Goal: Task Accomplishment & Management: Use online tool/utility

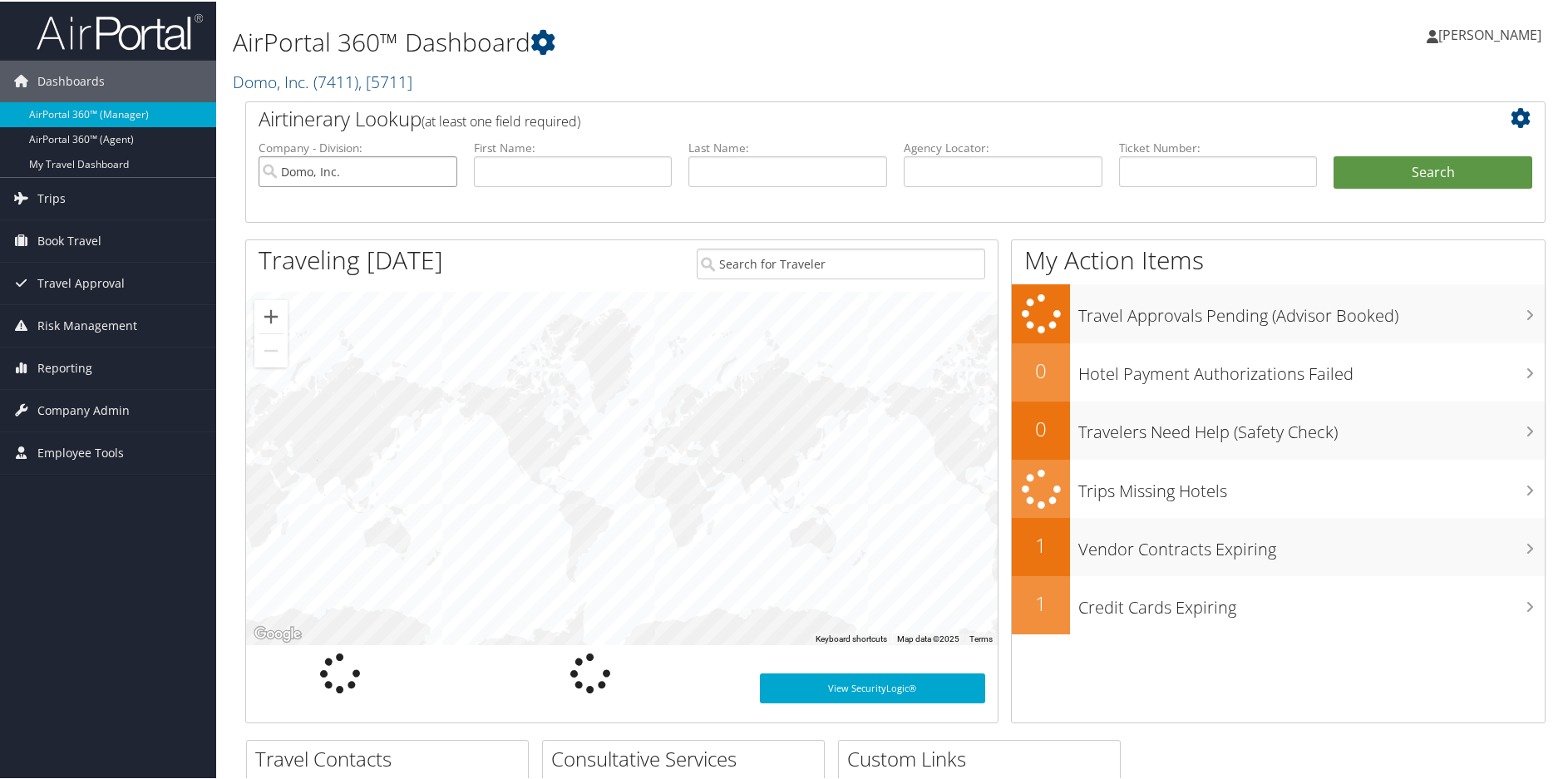
click at [439, 168] on input "Domo, Inc." at bounding box center [358, 170] width 199 height 31
click at [961, 170] on input "text" at bounding box center [1003, 170] width 199 height 31
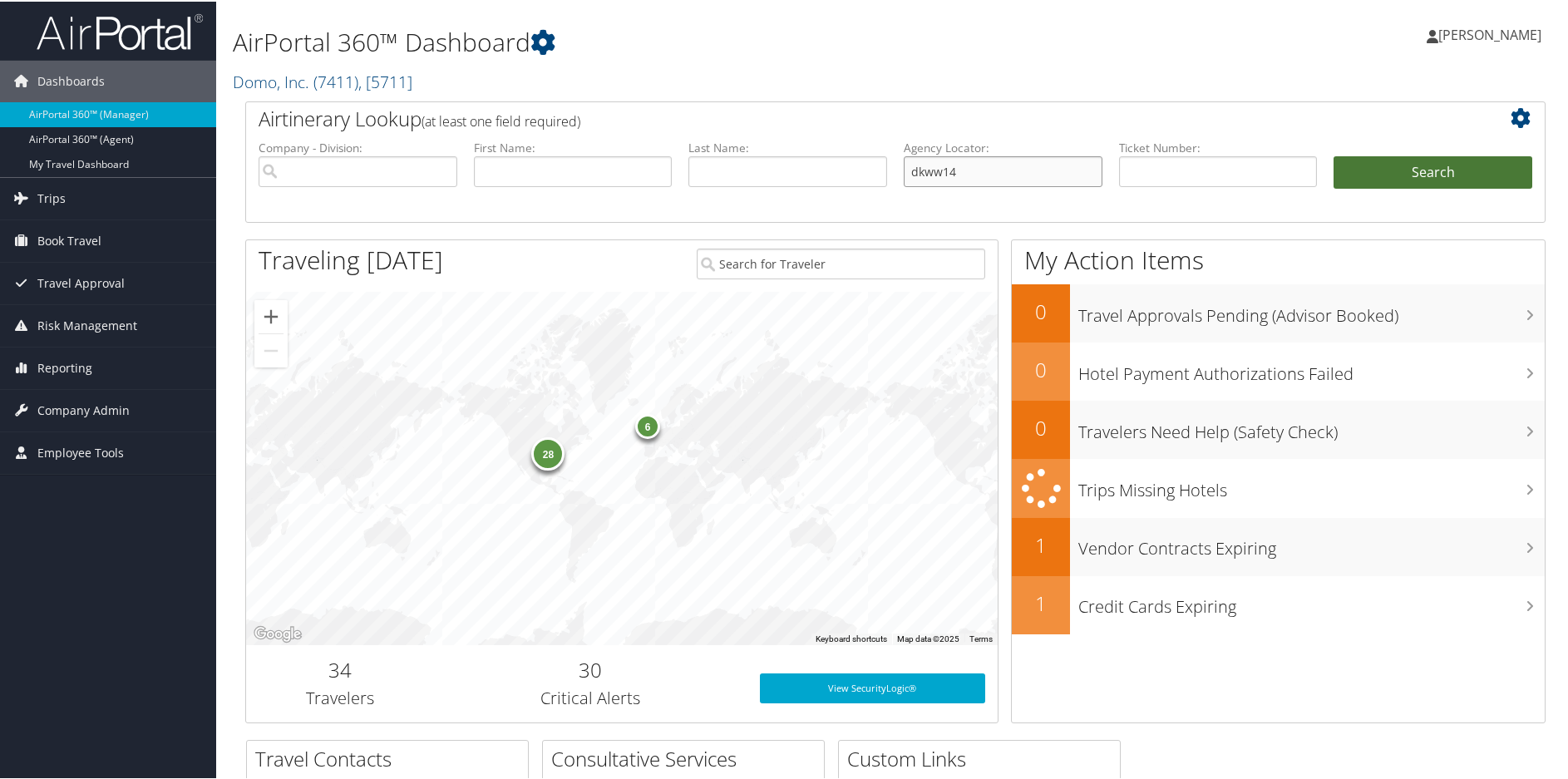
type input "dkww14"
click at [1366, 172] on button "Search" at bounding box center [1432, 170] width 199 height 33
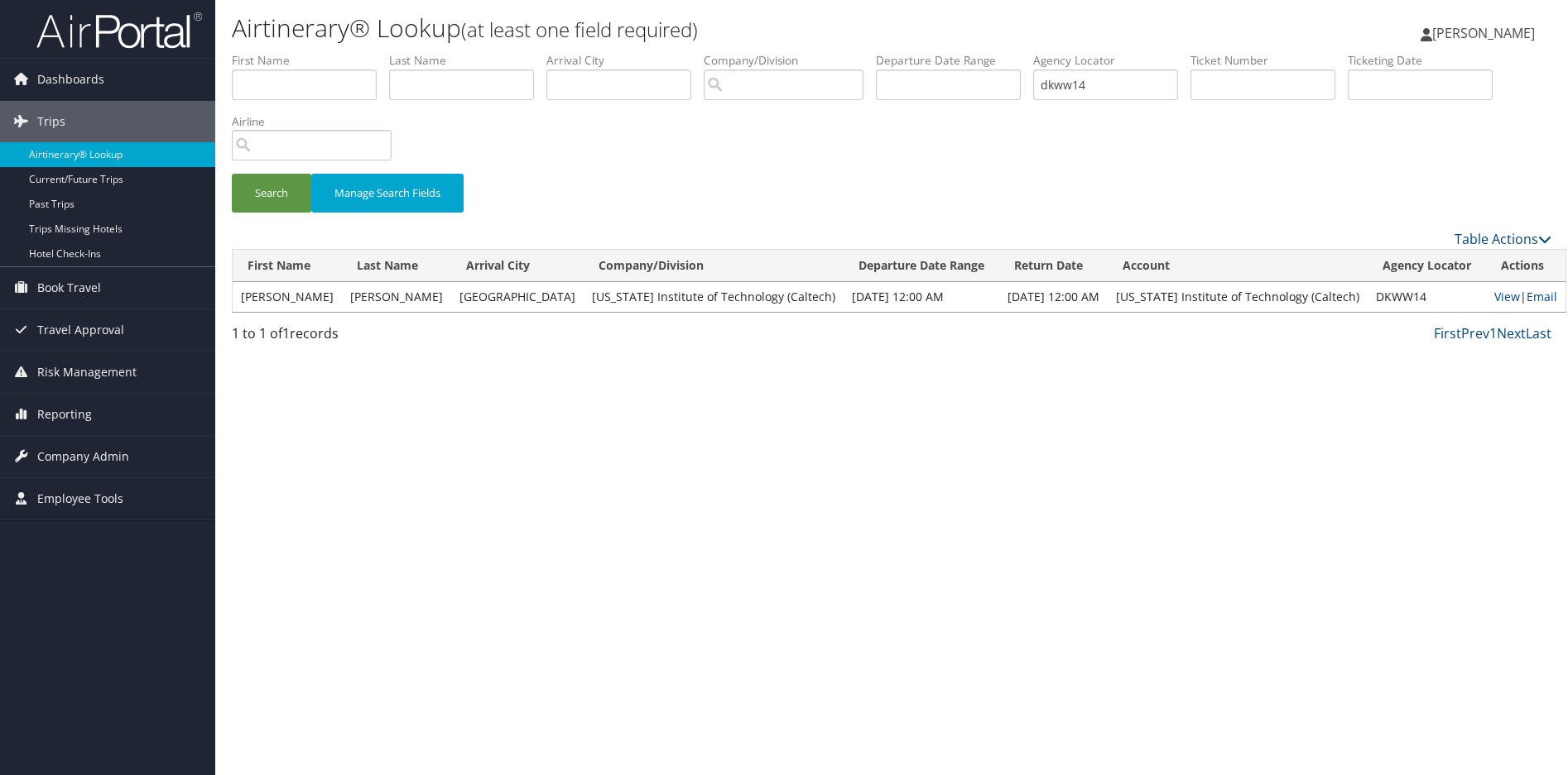
click at [938, 426] on div "Airtinerary® Lookup (at least one field required) [PERSON_NAME] [PERSON_NAME] M…" at bounding box center [891, 387] width 1352 height 775
click at [1494, 297] on link "View" at bounding box center [1506, 296] width 25 height 16
drag, startPoint x: 1110, startPoint y: 82, endPoint x: 1017, endPoint y: 83, distance: 93.0
click at [1017, 52] on ul "First Name Last Name Departure City Arrival City Company/Division Airport/City …" at bounding box center [891, 52] width 1320 height 0
type input "djfgdc"
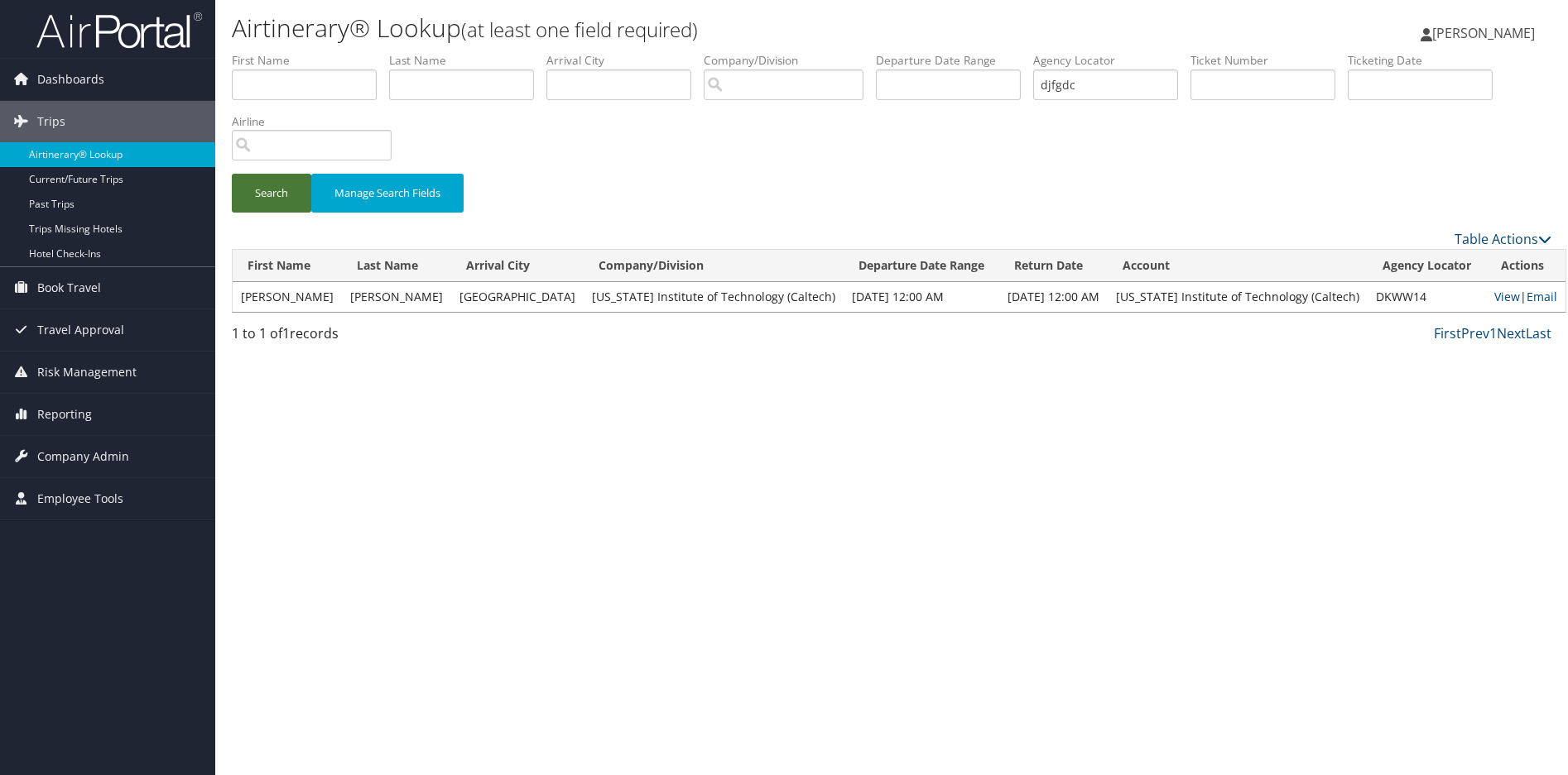
click at [261, 199] on button "Search" at bounding box center [271, 193] width 80 height 39
click at [1181, 395] on div "Airtinerary® Lookup (at least one field required) Sharonica Roby Sharonica Roby…" at bounding box center [891, 387] width 1352 height 775
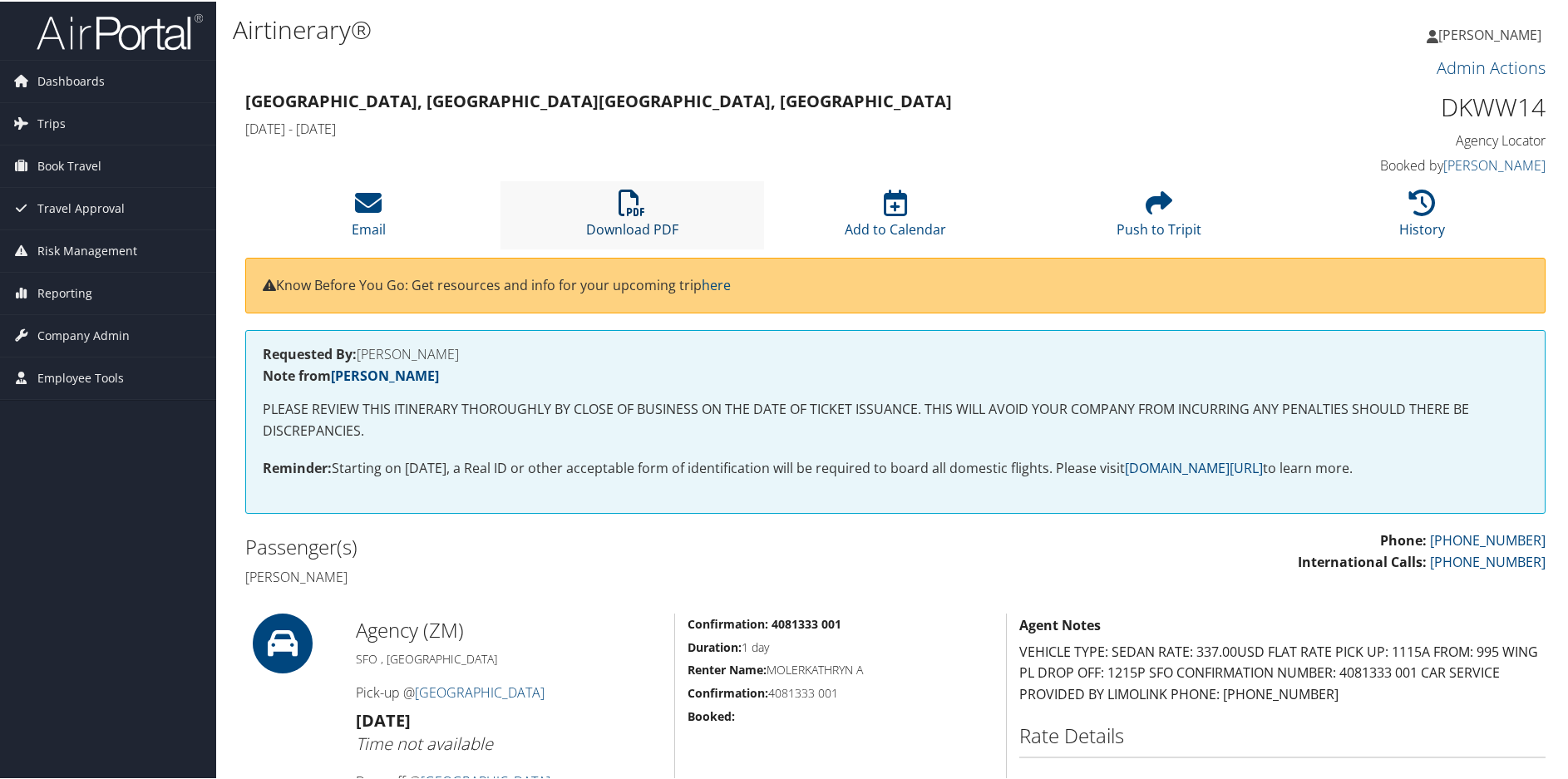
click at [622, 209] on icon at bounding box center [632, 202] width 26 height 26
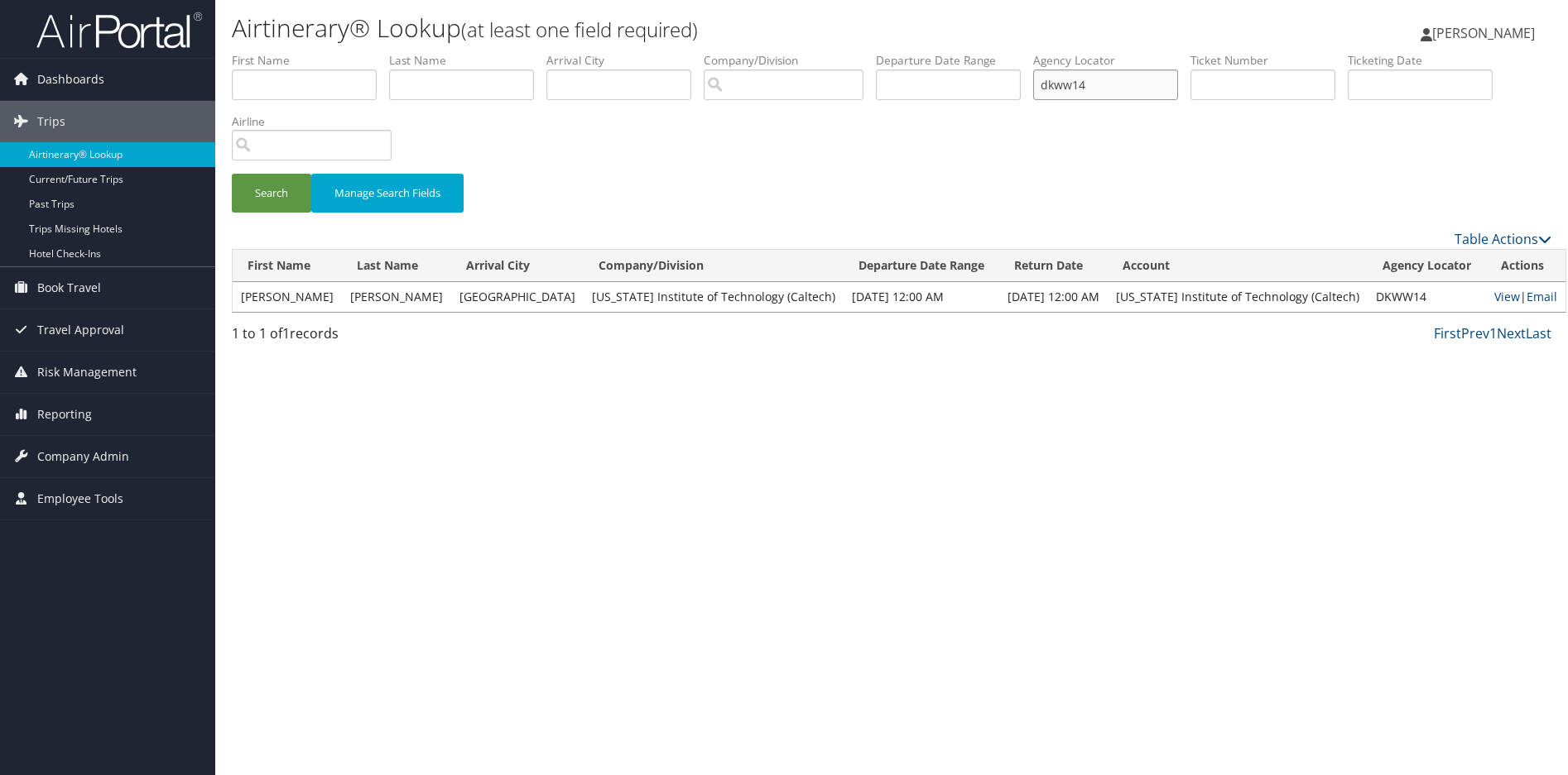
drag, startPoint x: 1112, startPoint y: 86, endPoint x: 1009, endPoint y: 83, distance: 103.0
click at [1009, 52] on ul "First Name Last Name Departure City Arrival City Company/Division Airport/City …" at bounding box center [891, 52] width 1320 height 0
paste input "319) 730-2100"
type input "319) 730-2100"
drag, startPoint x: 1152, startPoint y: 84, endPoint x: 941, endPoint y: 84, distance: 211.0
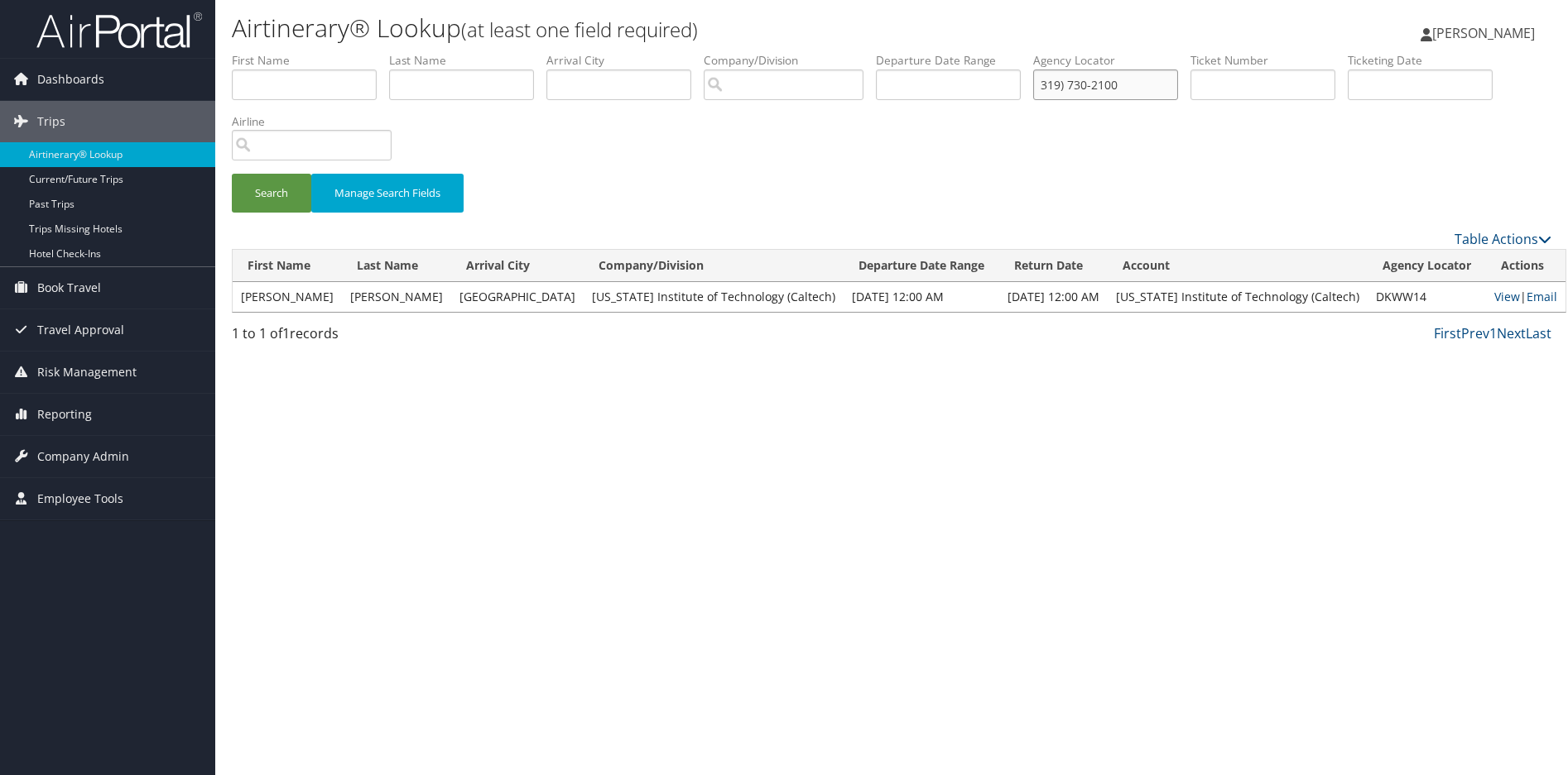
click at [941, 52] on ul "First Name Last Name Departure City Arrival City Company/Division Airport/City …" at bounding box center [891, 52] width 1320 height 0
type input "DJFGDC"
click at [260, 195] on button "Search" at bounding box center [271, 193] width 80 height 39
click at [1487, 301] on link "View" at bounding box center [1491, 296] width 25 height 16
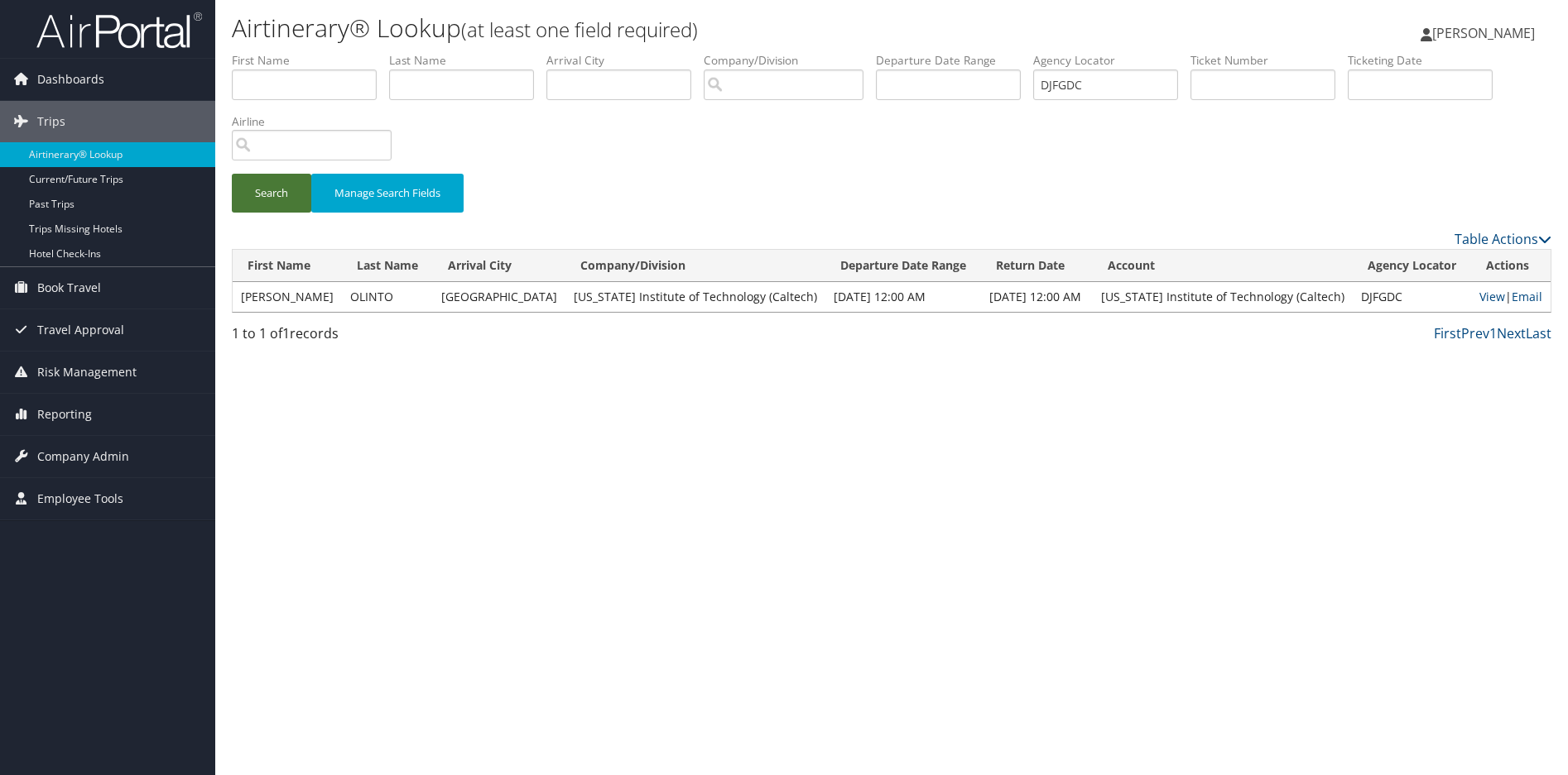
click at [277, 195] on button "Search" at bounding box center [271, 193] width 80 height 39
click at [1259, 410] on div "Airtinerary® Lookup (at least one field required) Sharonica Roby Sharonica Roby…" at bounding box center [891, 387] width 1352 height 775
click at [1485, 297] on link "View" at bounding box center [1491, 296] width 25 height 16
drag, startPoint x: 700, startPoint y: 143, endPoint x: 709, endPoint y: 158, distance: 17.5
click at [700, 144] on div "Search Manage Search Fields" at bounding box center [891, 141] width 1344 height 177
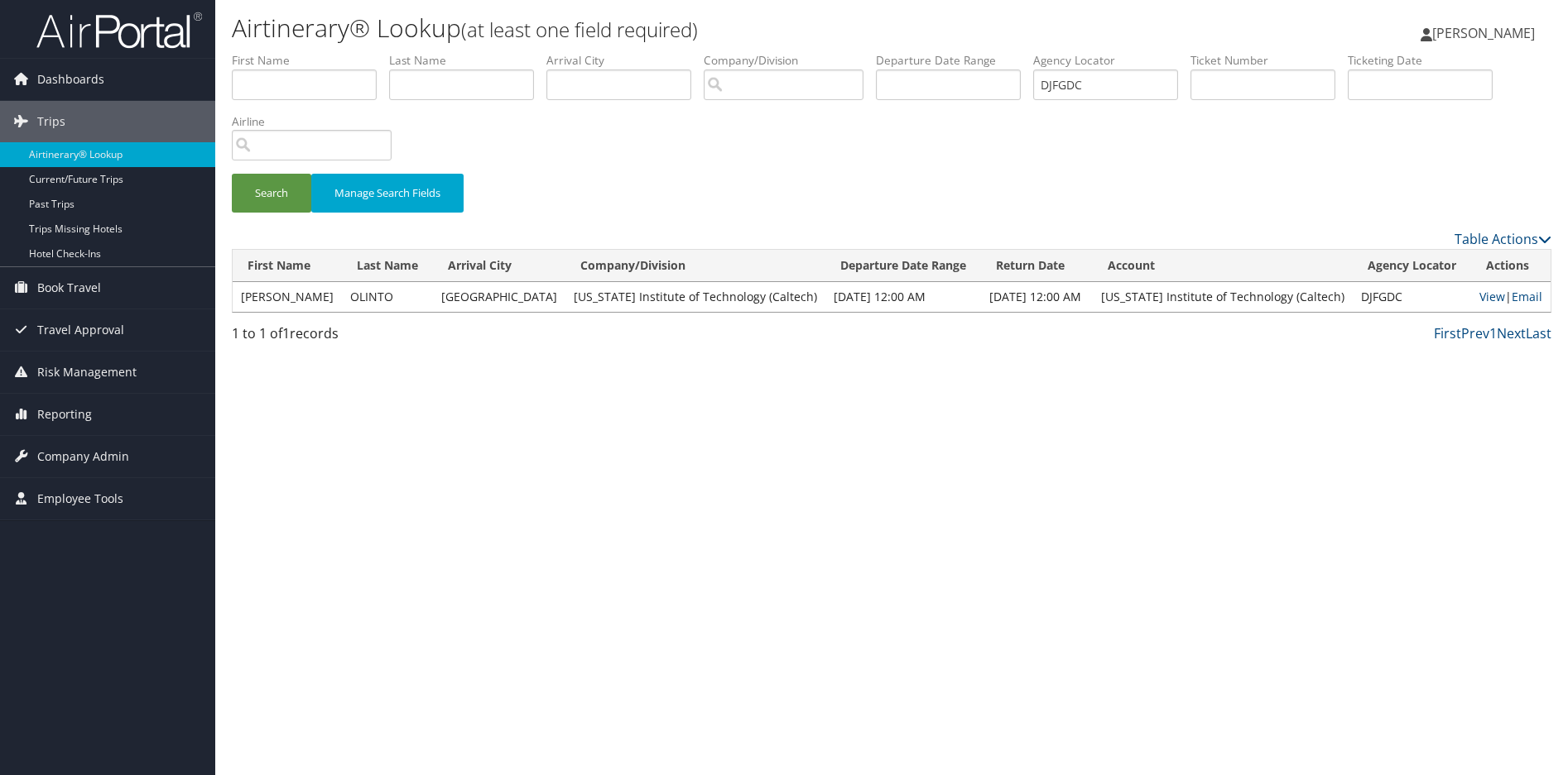
click at [888, 514] on div "Airtinerary® Lookup (at least one field required) Sharonica Roby Sharonica Roby…" at bounding box center [891, 387] width 1352 height 775
click at [1490, 291] on link "View" at bounding box center [1491, 296] width 25 height 16
click at [962, 166] on div "Search Manage Search Fields" at bounding box center [891, 141] width 1344 height 177
click at [650, 406] on div "Airtinerary® Lookup (at least one field required) Sharonica Roby Sharonica Roby…" at bounding box center [891, 387] width 1352 height 775
click at [1483, 292] on link "View" at bounding box center [1491, 296] width 25 height 16
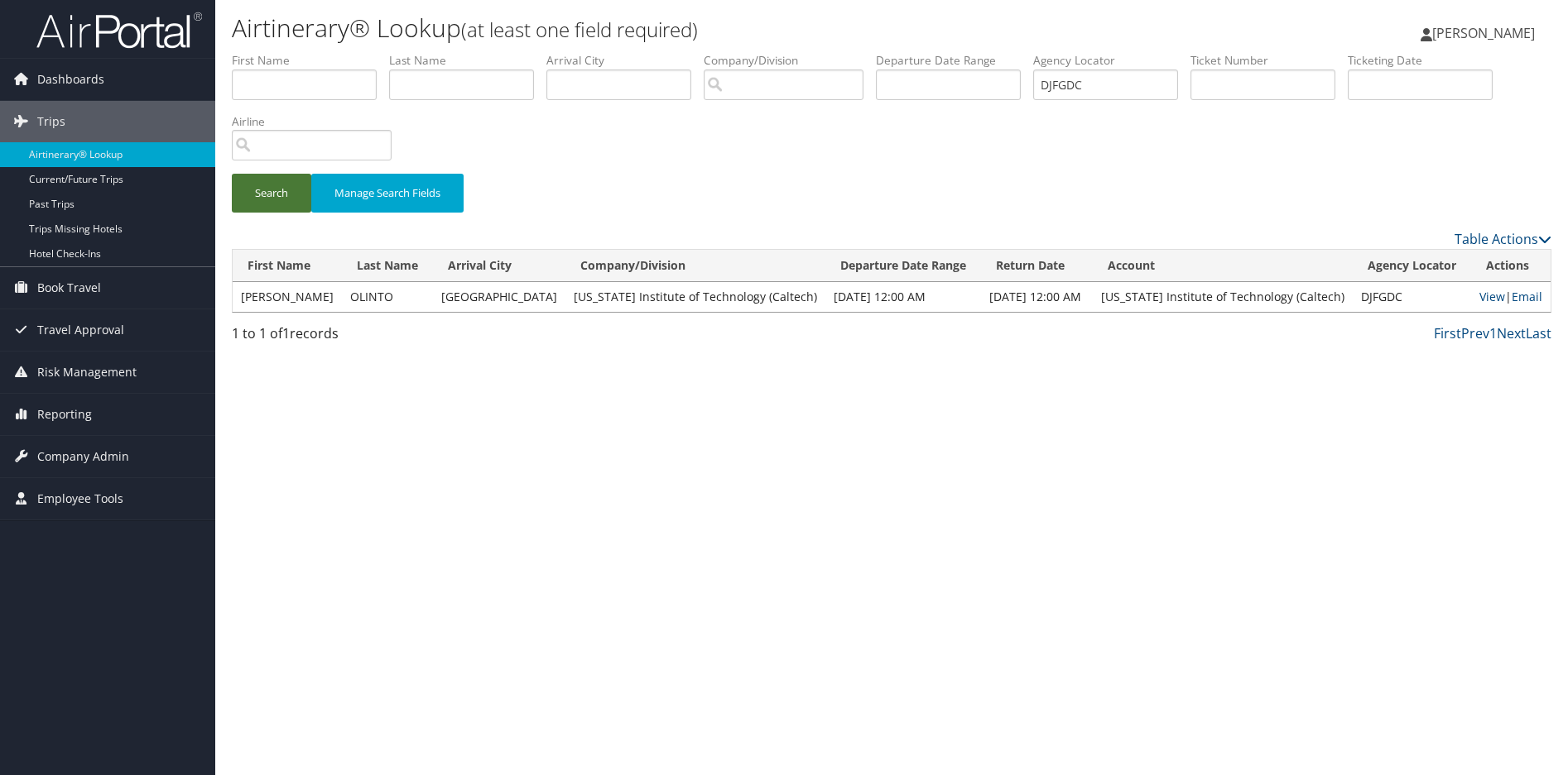
click at [283, 187] on button "Search" at bounding box center [271, 193] width 80 height 39
click at [1492, 293] on link "View" at bounding box center [1491, 296] width 25 height 16
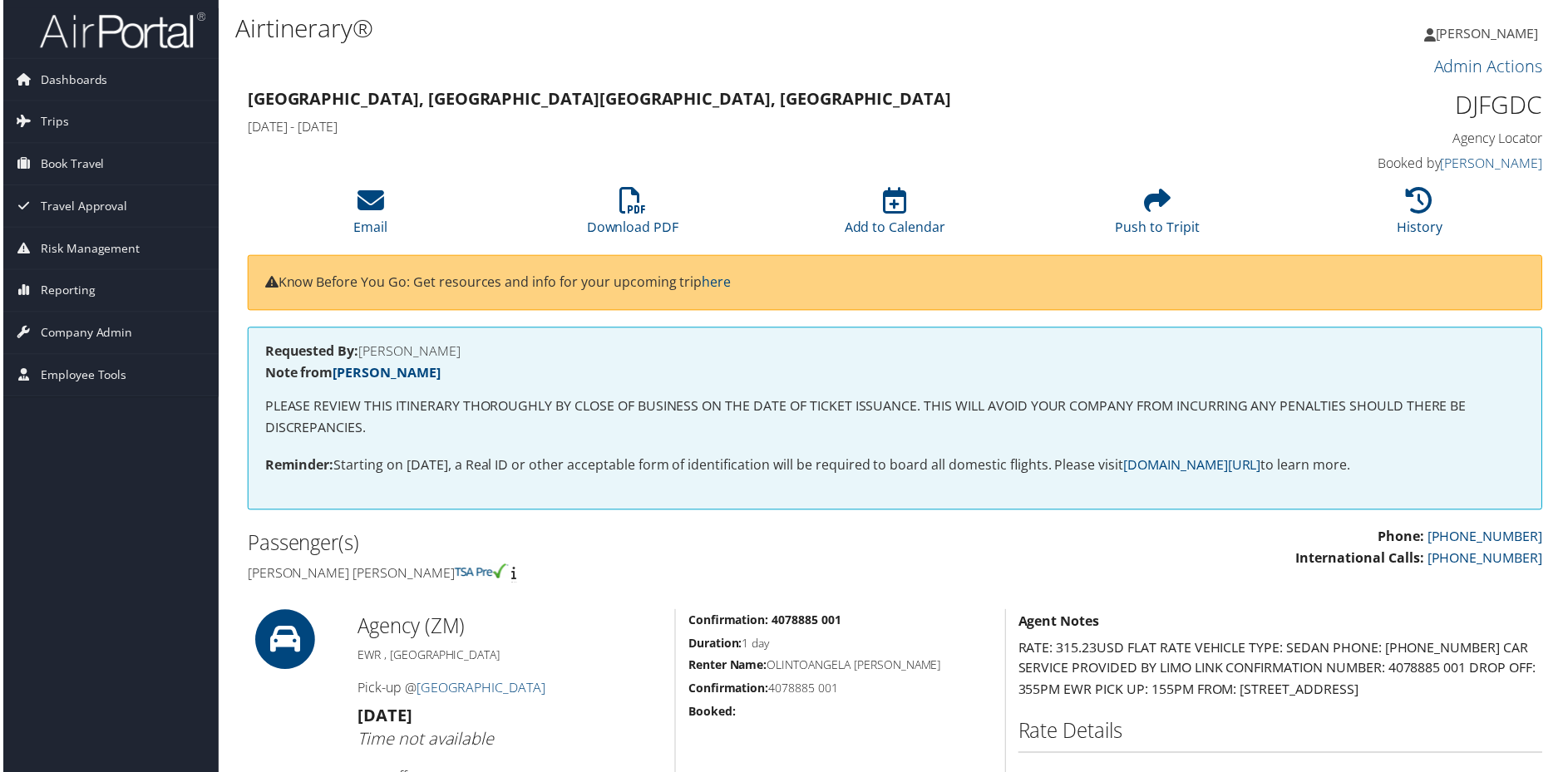
click at [623, 41] on h1 "Airtinerary®" at bounding box center [674, 27] width 884 height 35
click at [731, 46] on h1 "Airtinerary®" at bounding box center [674, 27] width 884 height 35
click at [627, 201] on icon at bounding box center [632, 201] width 26 height 26
